Goal: Transaction & Acquisition: Purchase product/service

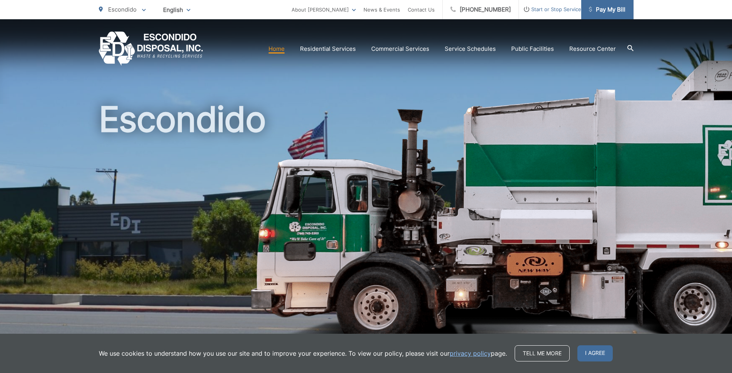
click at [606, 9] on span "Pay My Bill" at bounding box center [607, 9] width 37 height 9
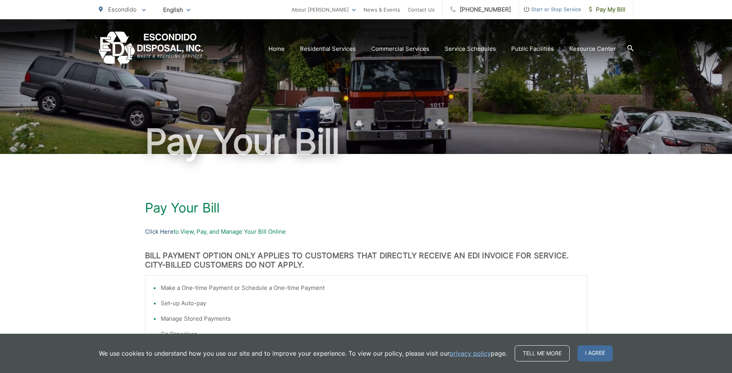
click at [152, 232] on link "Click Here" at bounding box center [159, 231] width 28 height 9
click at [603, 8] on span "Pay My Bill" at bounding box center [607, 9] width 37 height 9
click at [161, 232] on link "Click Here" at bounding box center [159, 231] width 28 height 9
